Goal: Information Seeking & Learning: Learn about a topic

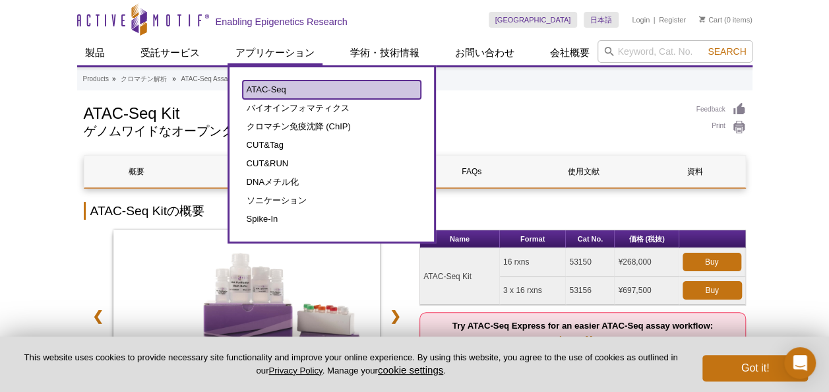
click at [277, 89] on link "ATAC-Seq" at bounding box center [332, 89] width 178 height 18
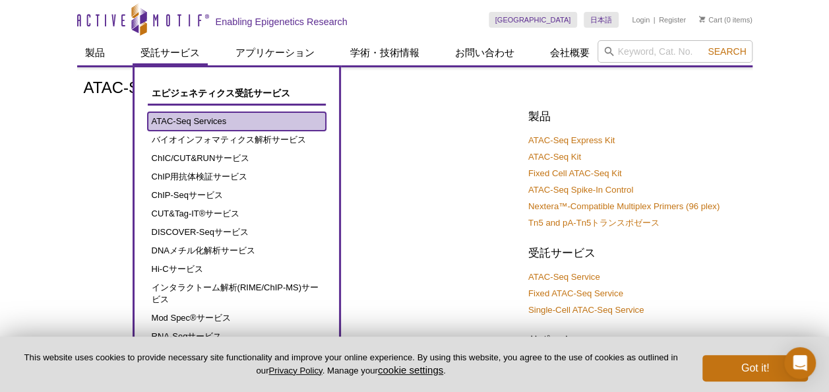
click at [202, 117] on link "ATAC-Seq Services" at bounding box center [237, 121] width 178 height 18
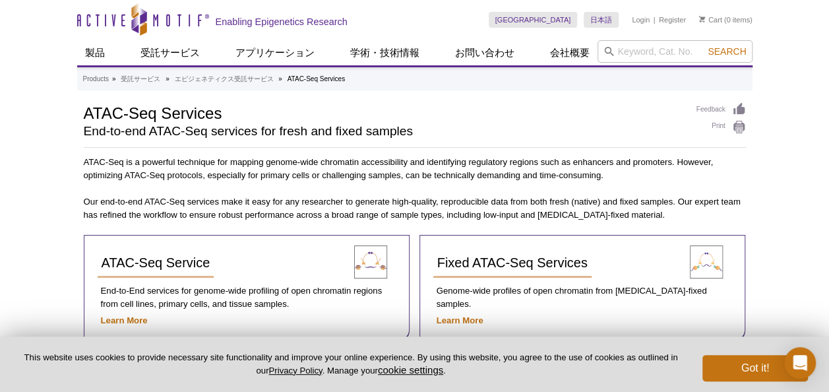
scroll to position [108, 0]
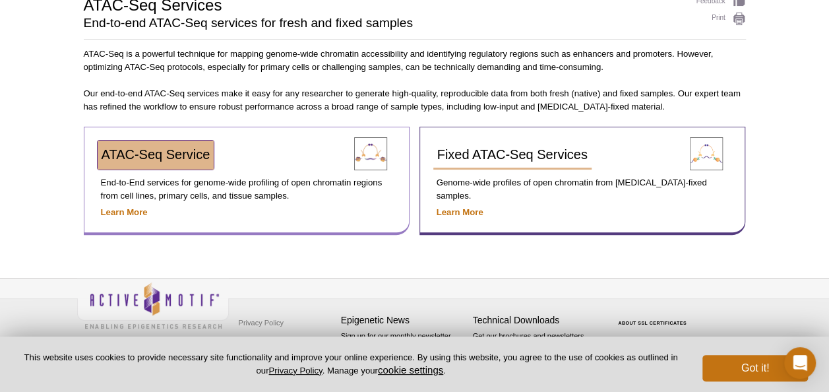
click at [193, 156] on span "ATAC-Seq Service" at bounding box center [156, 154] width 109 height 15
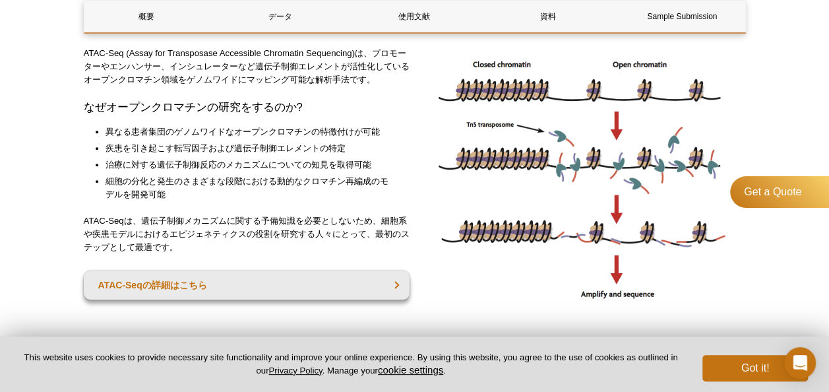
scroll to position [298, 0]
